Goal: Information Seeking & Learning: Learn about a topic

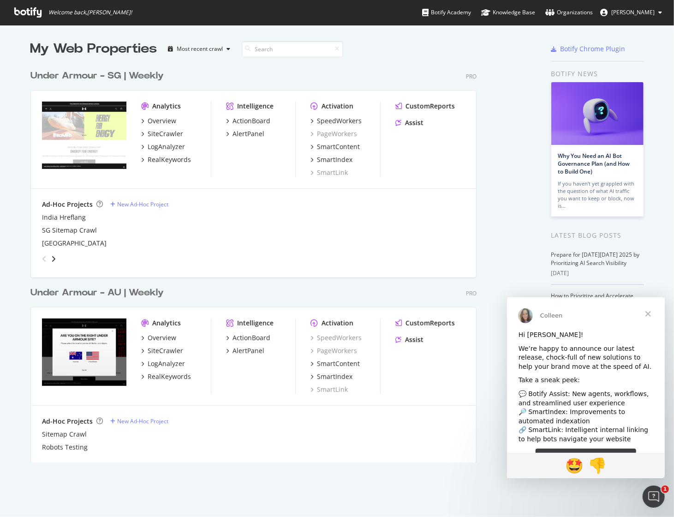
scroll to position [509, 659]
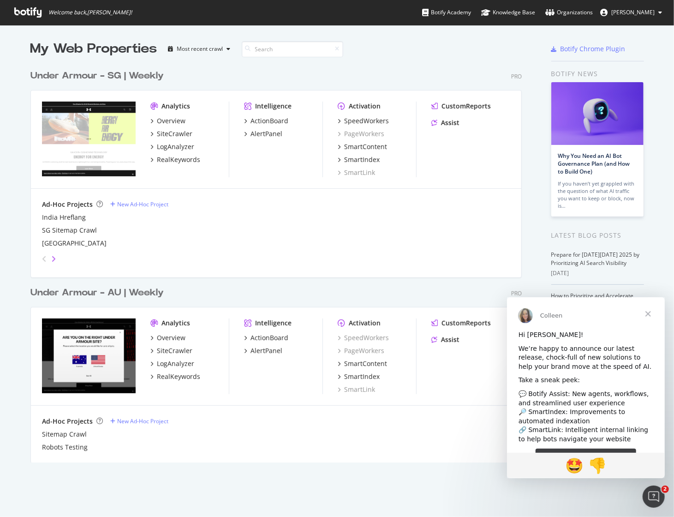
click at [51, 257] on icon "angle-right" at bounding box center [53, 258] width 5 height 7
click at [42, 258] on icon "angle-left" at bounding box center [44, 258] width 5 height 7
click at [507, 310] on span "Close" at bounding box center [647, 313] width 33 height 33
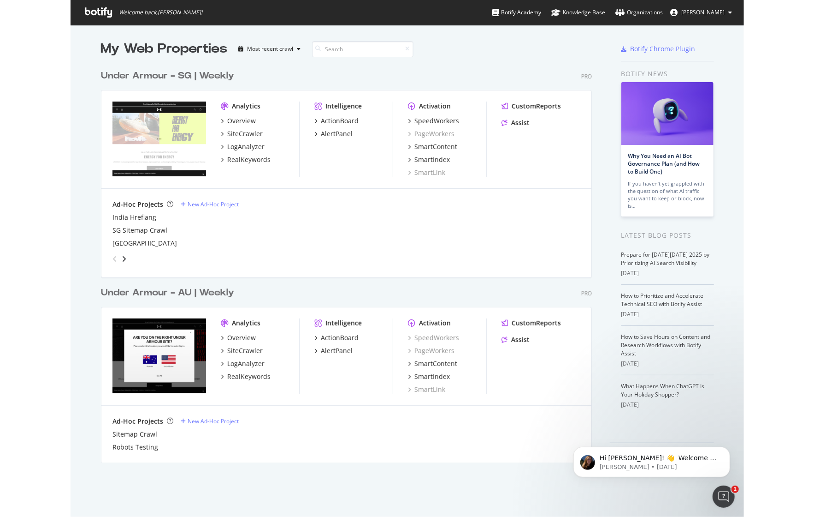
scroll to position [0, 0]
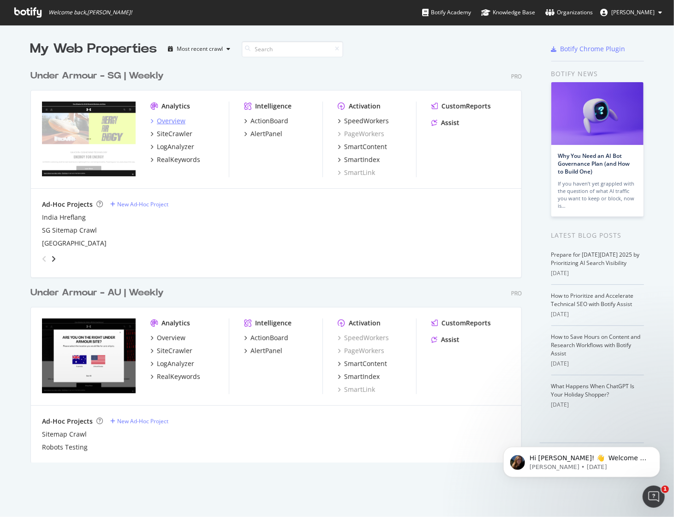
click at [178, 122] on div "Overview" at bounding box center [171, 120] width 29 height 9
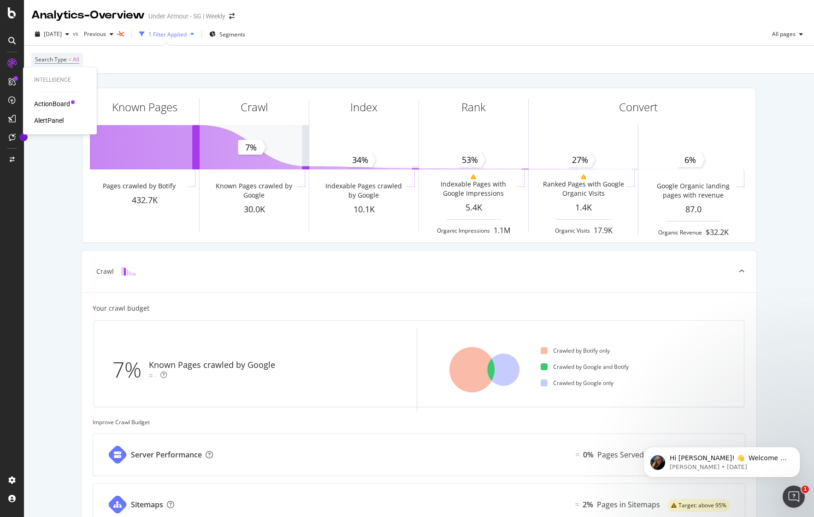
click at [12, 82] on icon at bounding box center [11, 81] width 7 height 7
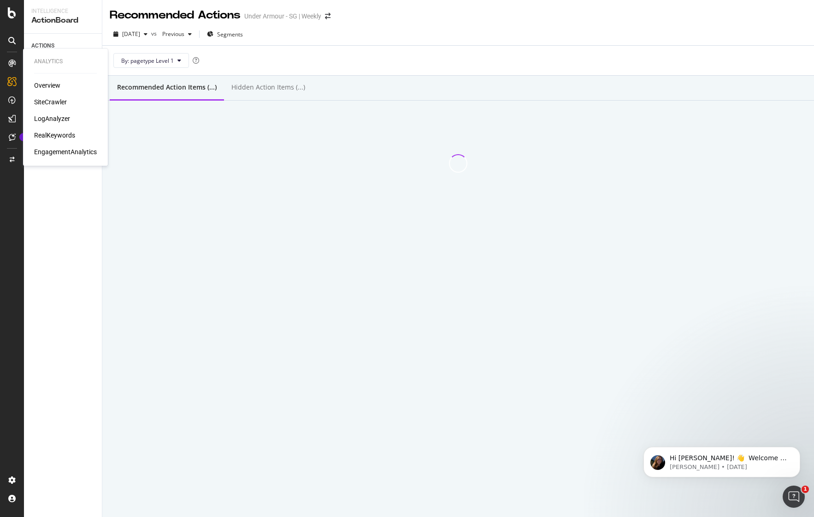
click at [12, 59] on icon at bounding box center [11, 62] width 7 height 7
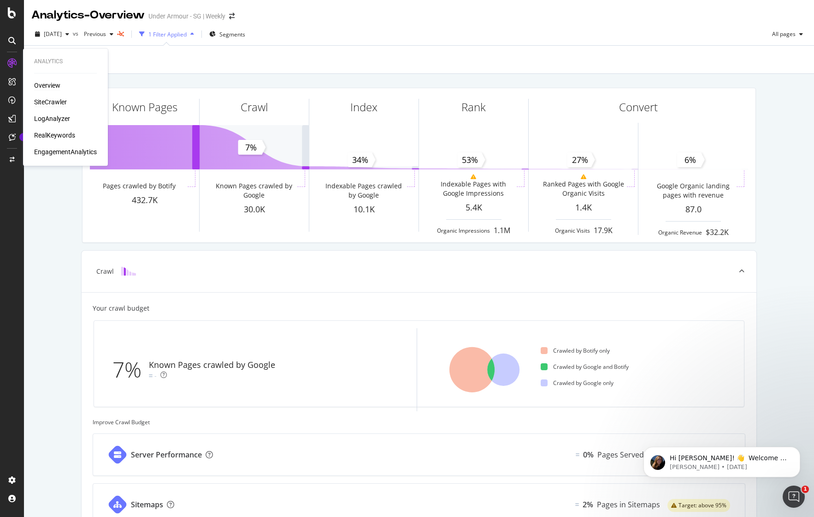
click at [49, 102] on div "SiteCrawler" at bounding box center [50, 101] width 33 height 9
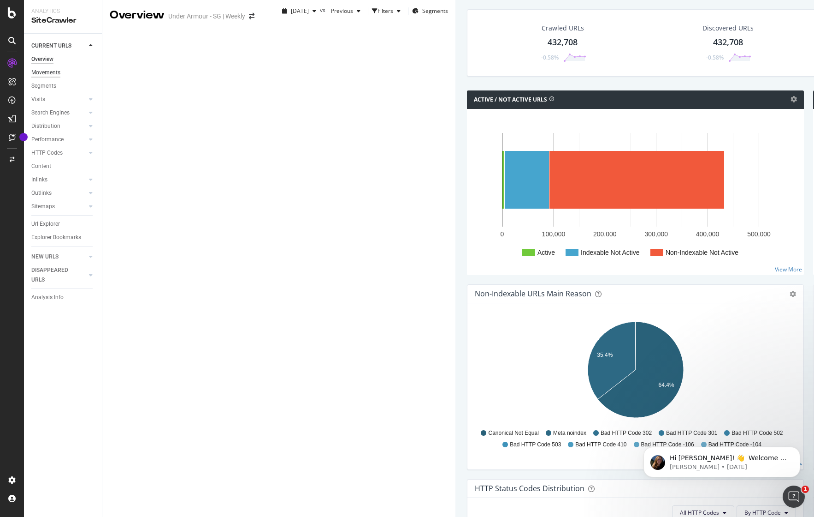
click at [49, 72] on div "Movements" at bounding box center [45, 73] width 29 height 10
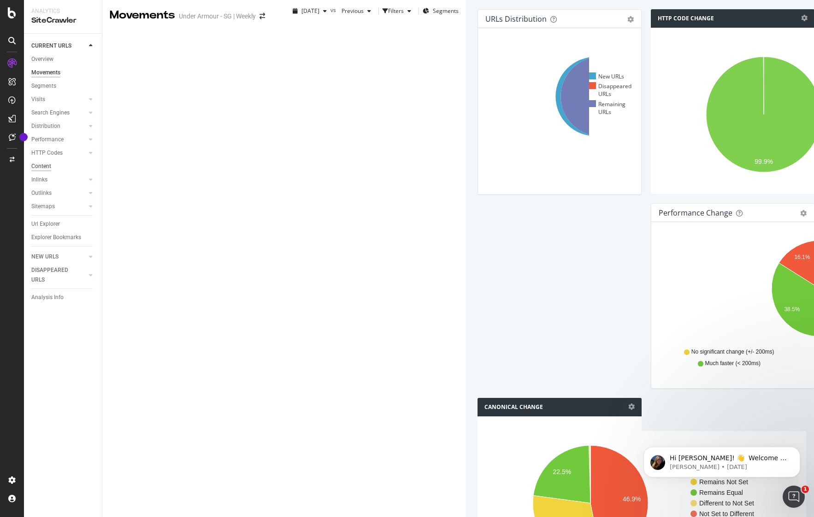
click at [49, 166] on div "Content" at bounding box center [41, 166] width 20 height 10
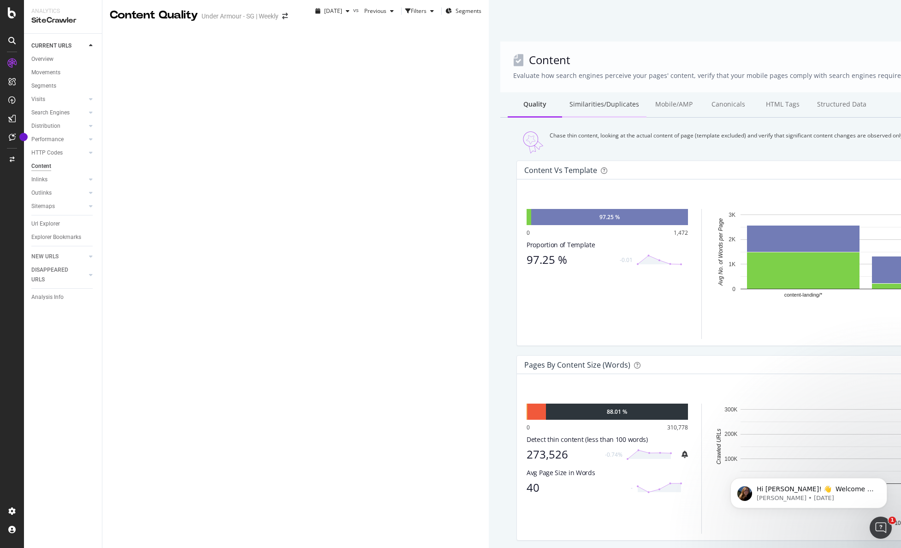
click at [507, 92] on div "Similarities/Duplicates" at bounding box center [604, 104] width 84 height 25
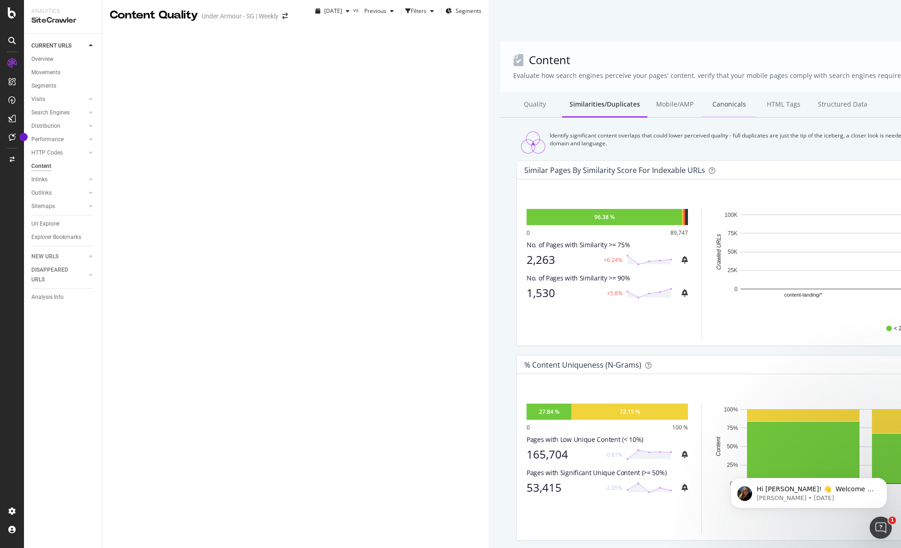
click at [507, 92] on div "Canonicals" at bounding box center [729, 104] width 54 height 25
